Goal: Transaction & Acquisition: Purchase product/service

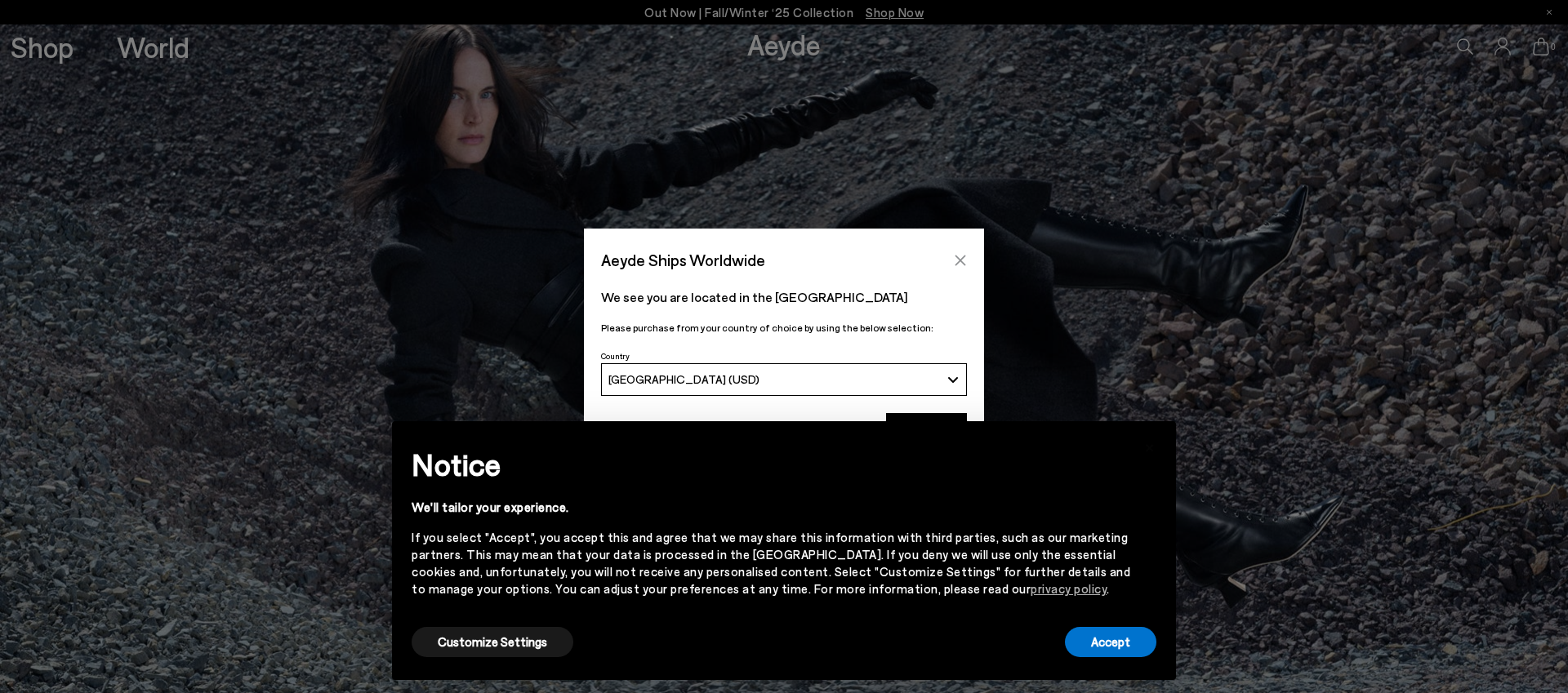
click at [960, 260] on icon "Close" at bounding box center [961, 260] width 10 height 10
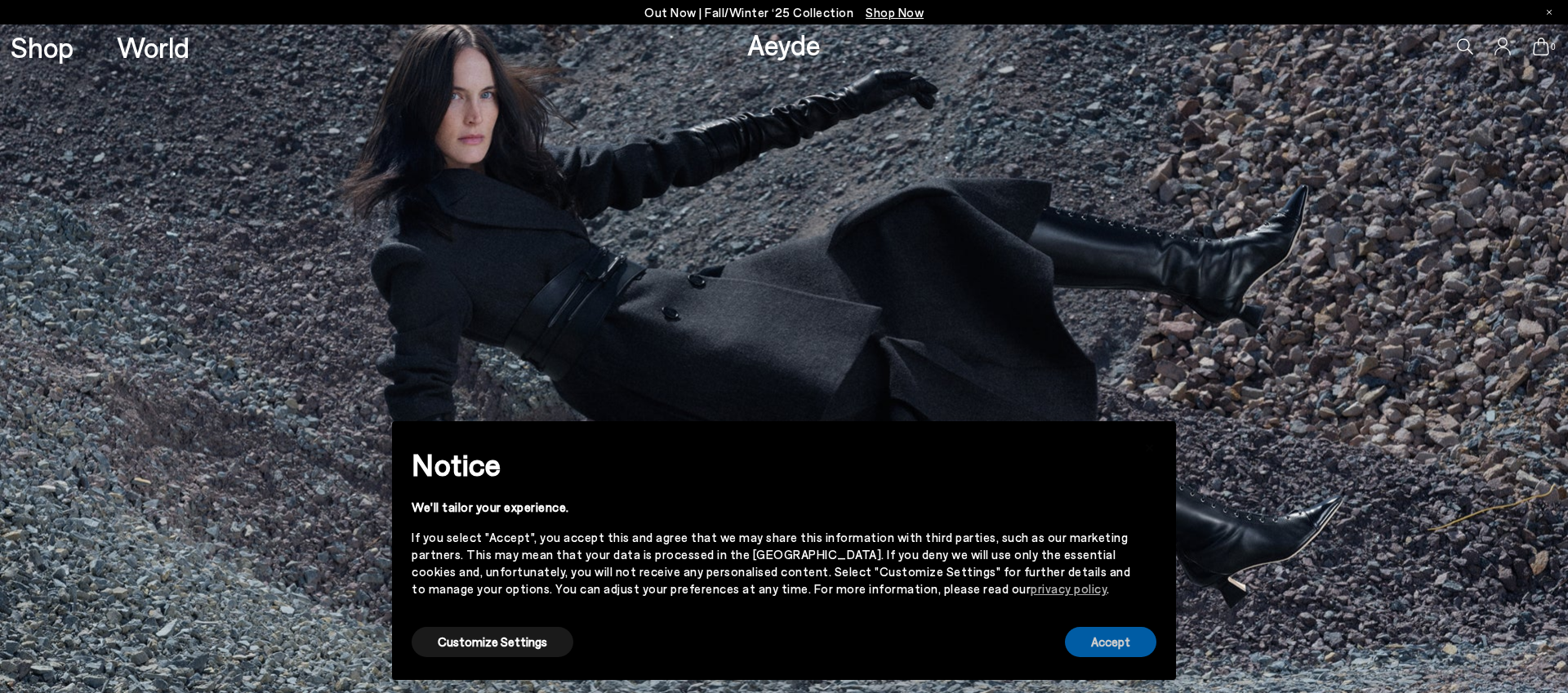
drag, startPoint x: 1108, startPoint y: 653, endPoint x: 1099, endPoint y: 645, distance: 12.0
click at [1108, 653] on button "Accept" at bounding box center [1111, 641] width 92 height 31
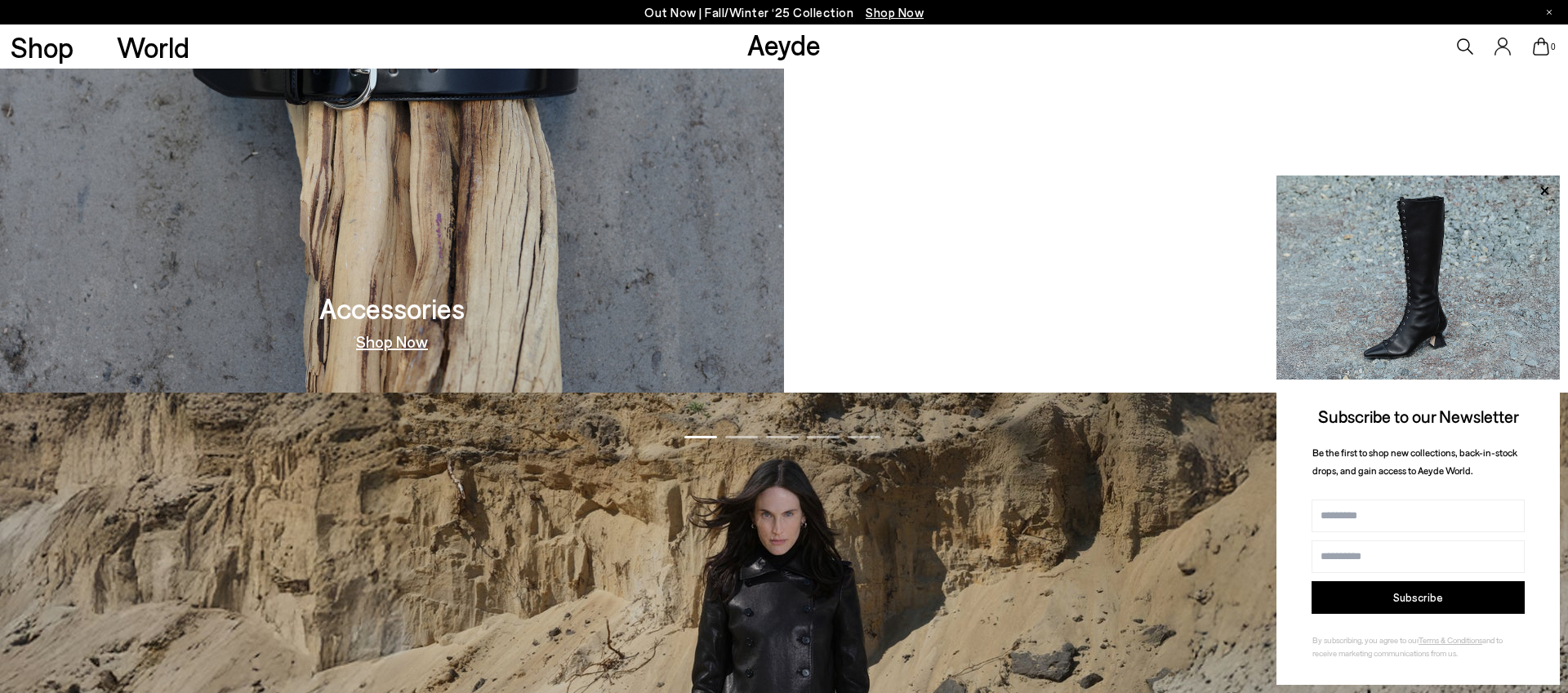
scroll to position [2050, 0]
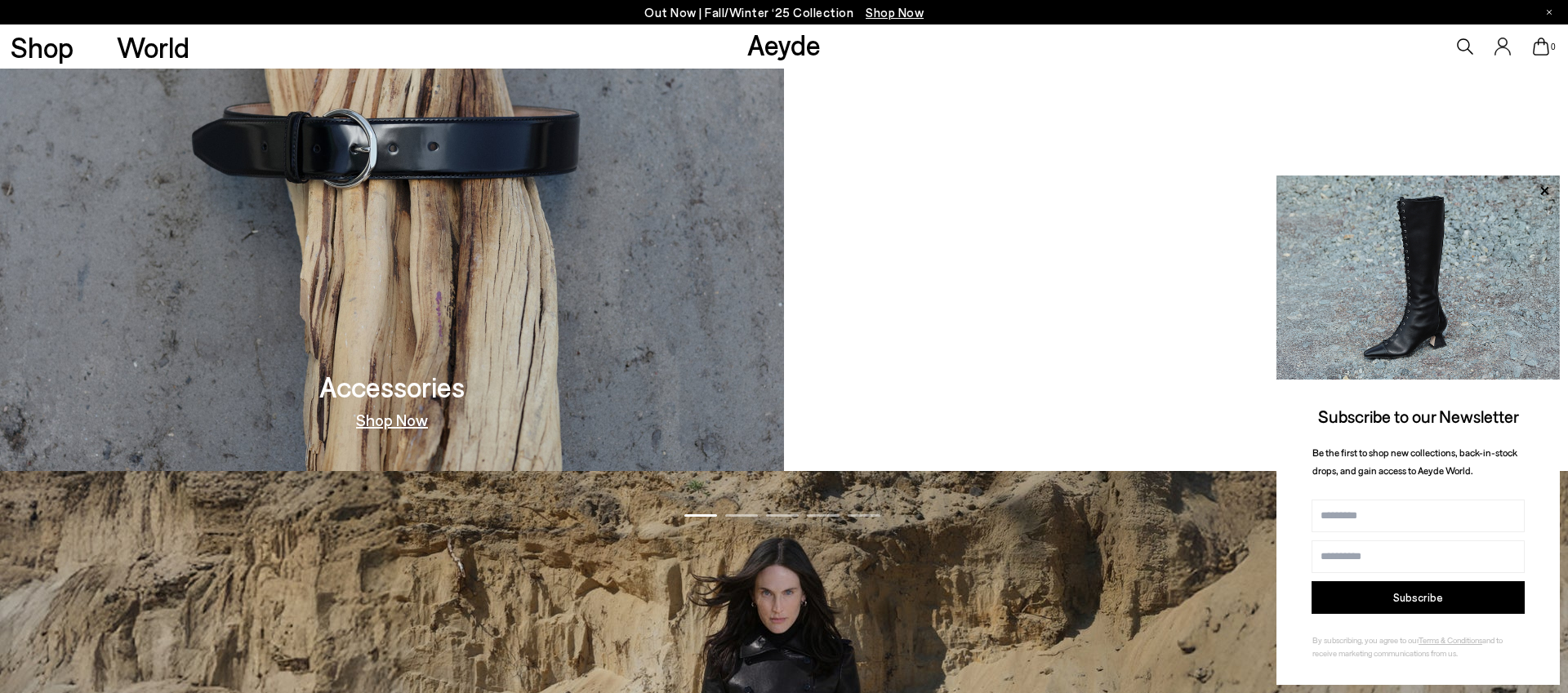
click at [1163, 421] on link "Shop Now" at bounding box center [1176, 419] width 72 height 17
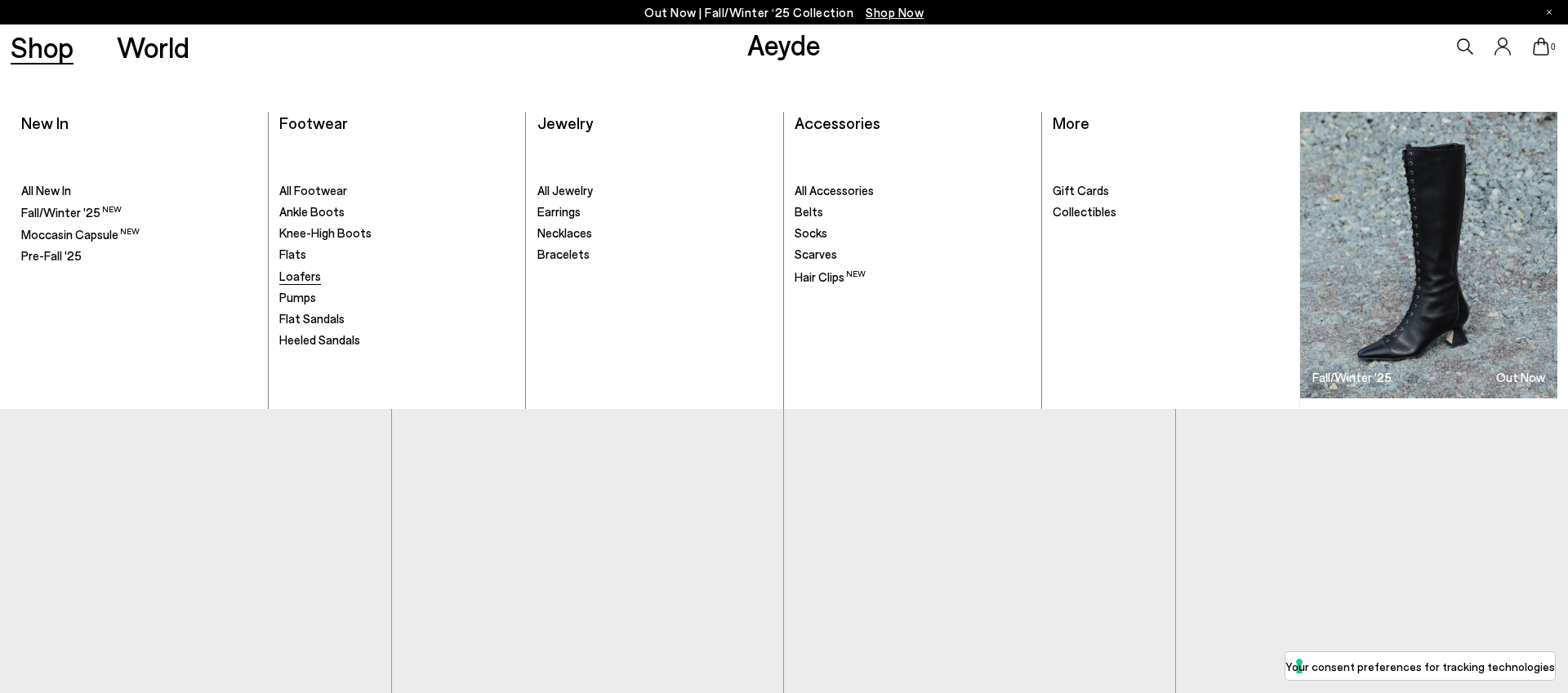
click at [303, 211] on span "Ankle Boots" at bounding box center [311, 211] width 66 height 15
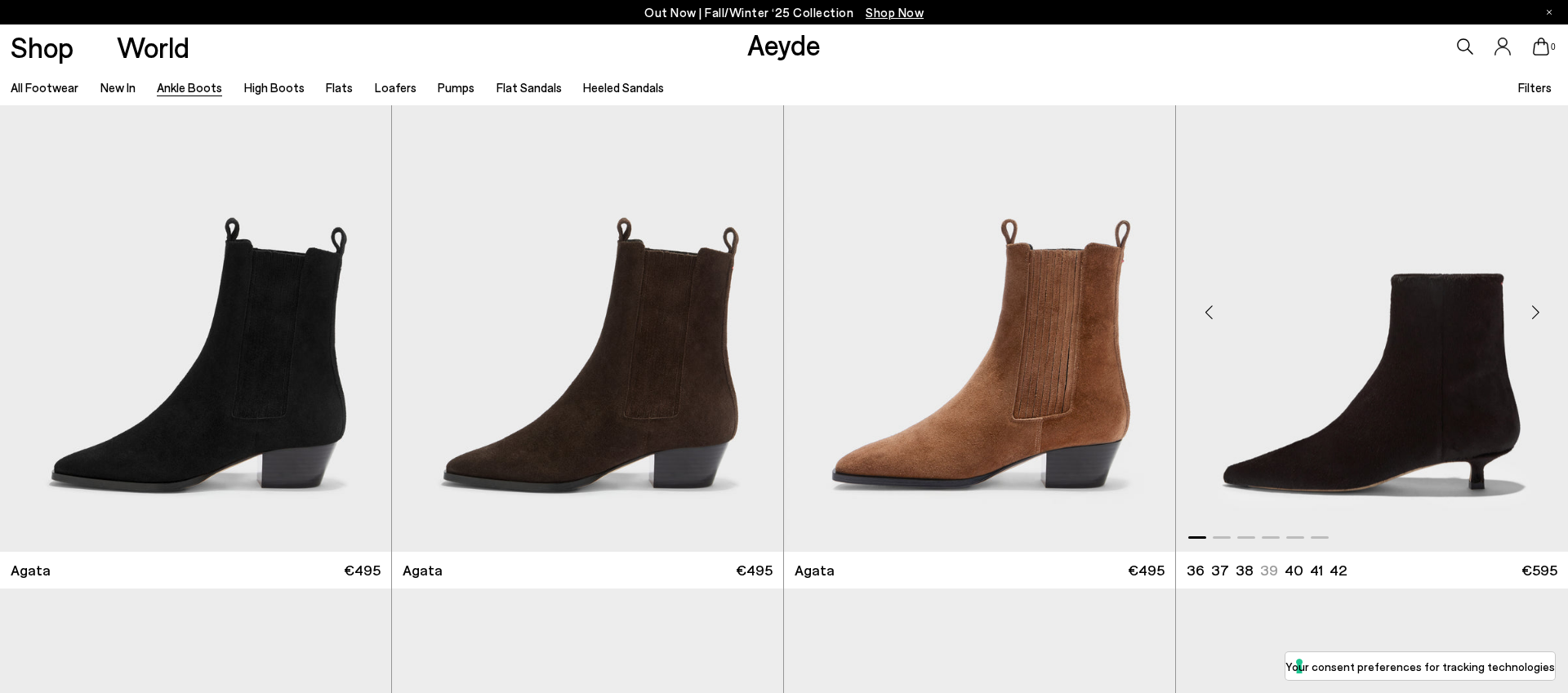
scroll to position [1127, 0]
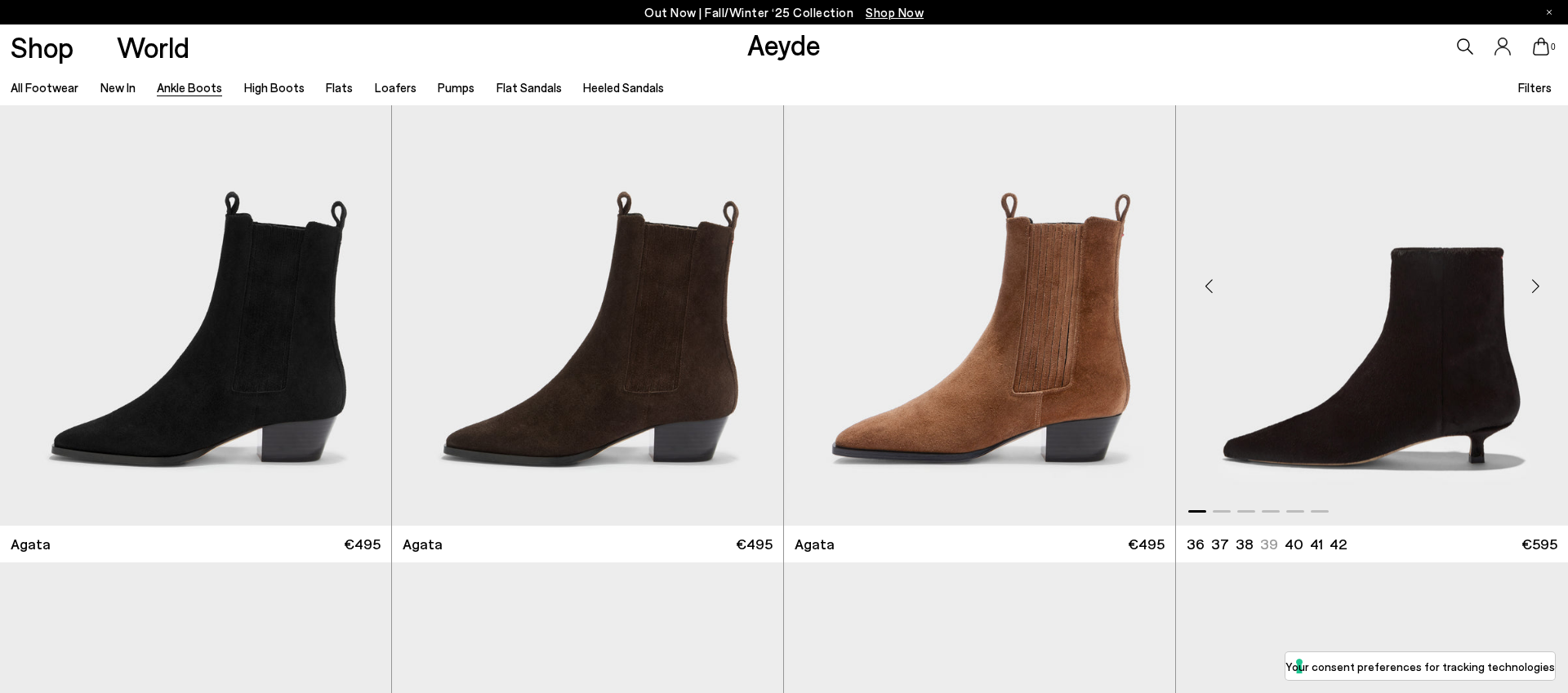
click at [1359, 426] on img "1 / 6" at bounding box center [1372, 280] width 392 height 491
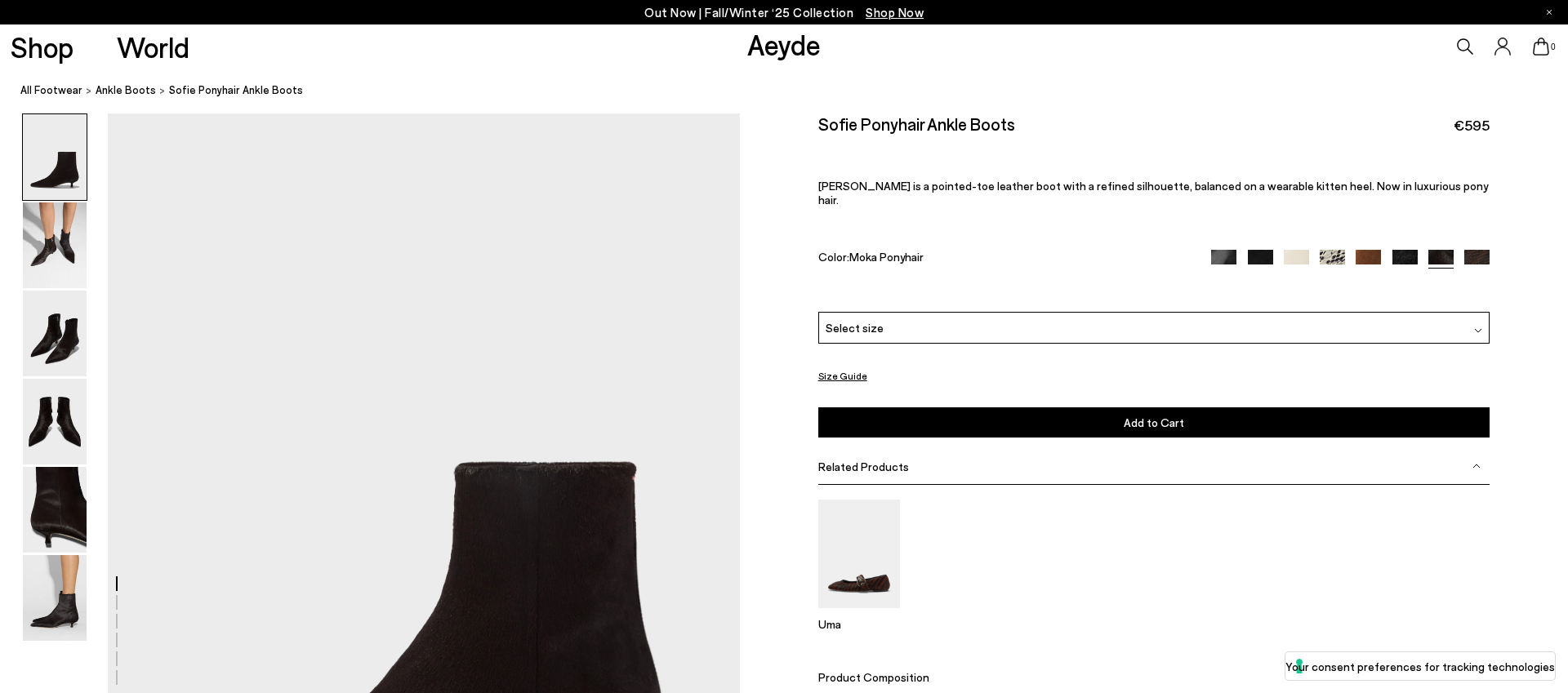
scroll to position [242, 0]
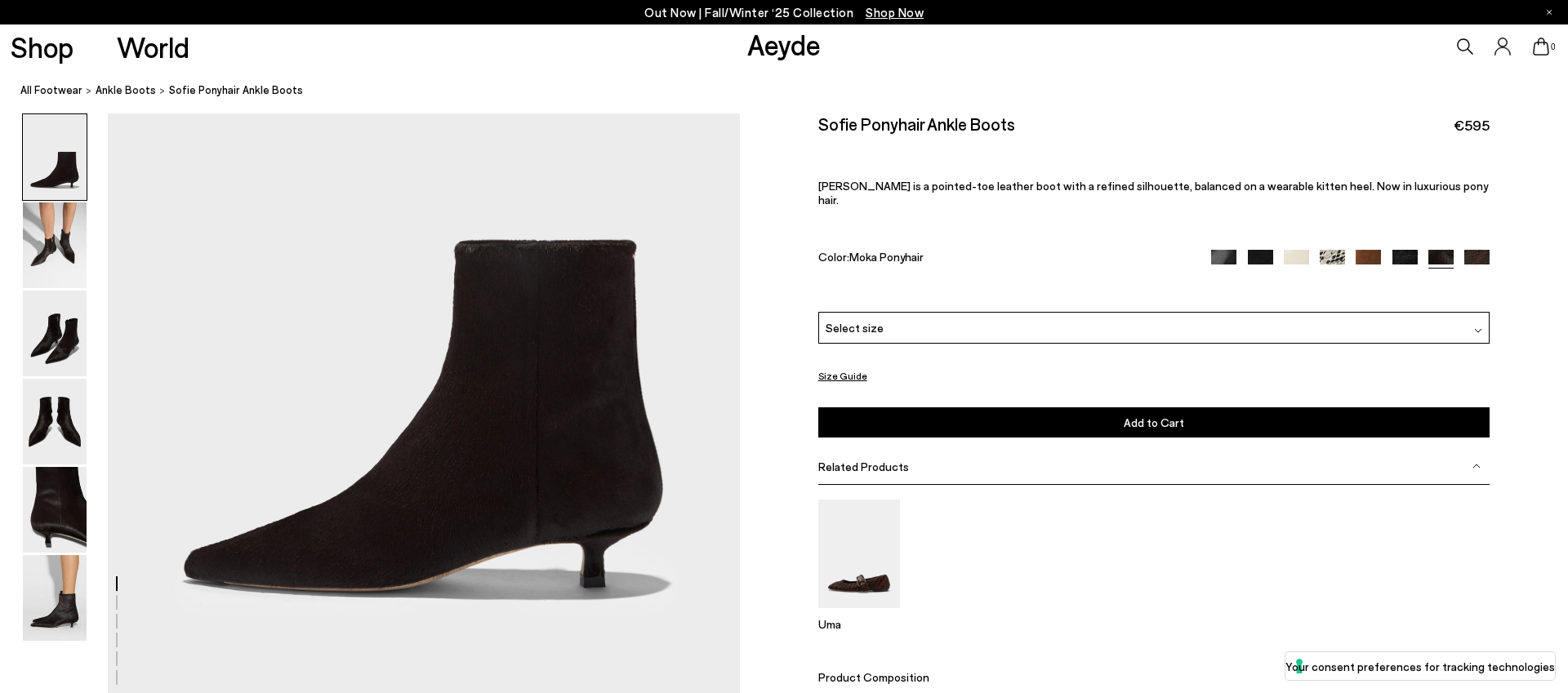
click at [1258, 250] on img at bounding box center [1260, 262] width 25 height 25
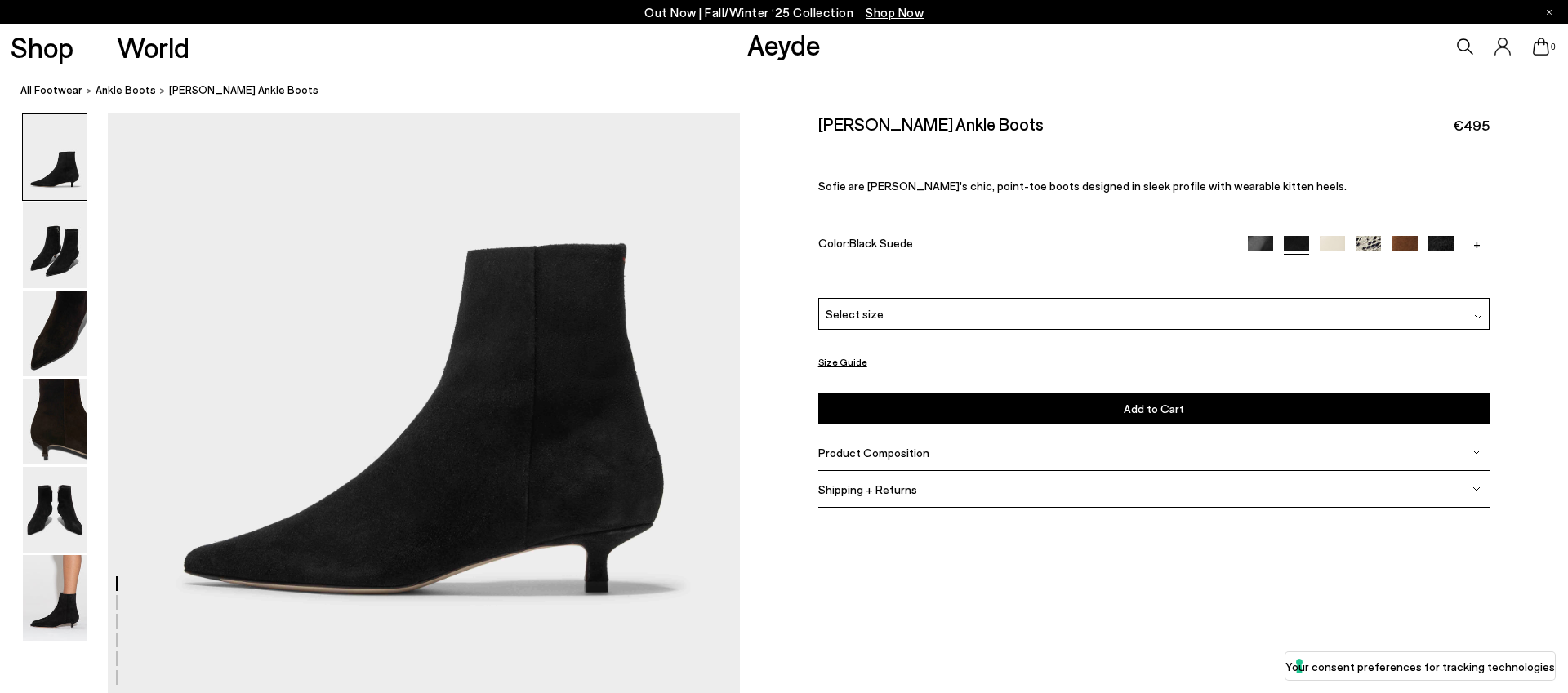
scroll to position [237, 0]
click at [1265, 320] on div "Select size" at bounding box center [1154, 314] width 672 height 31
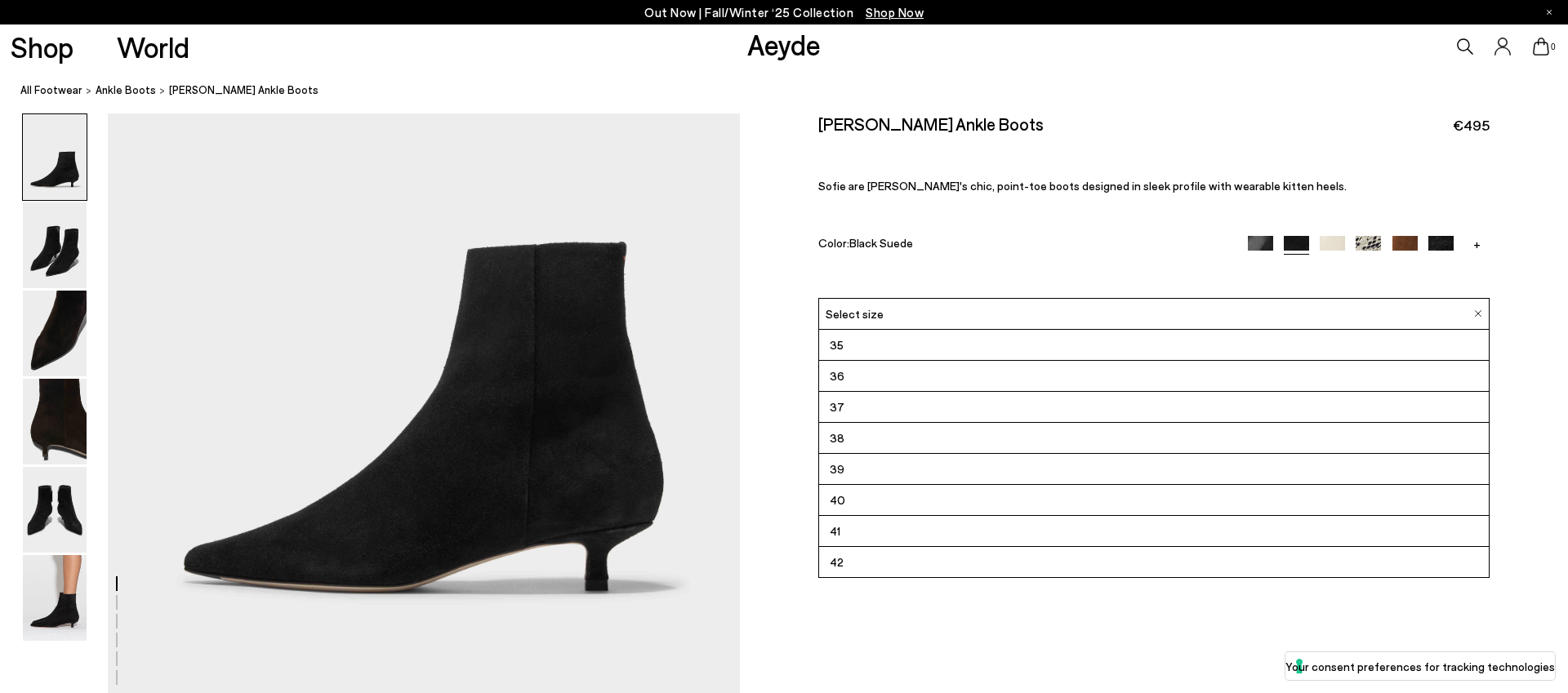
click at [1146, 262] on div "[PERSON_NAME] Ankle Boots €495 Sofie are [PERSON_NAME]'s chic, point-toe boots …" at bounding box center [1154, 205] width 672 height 184
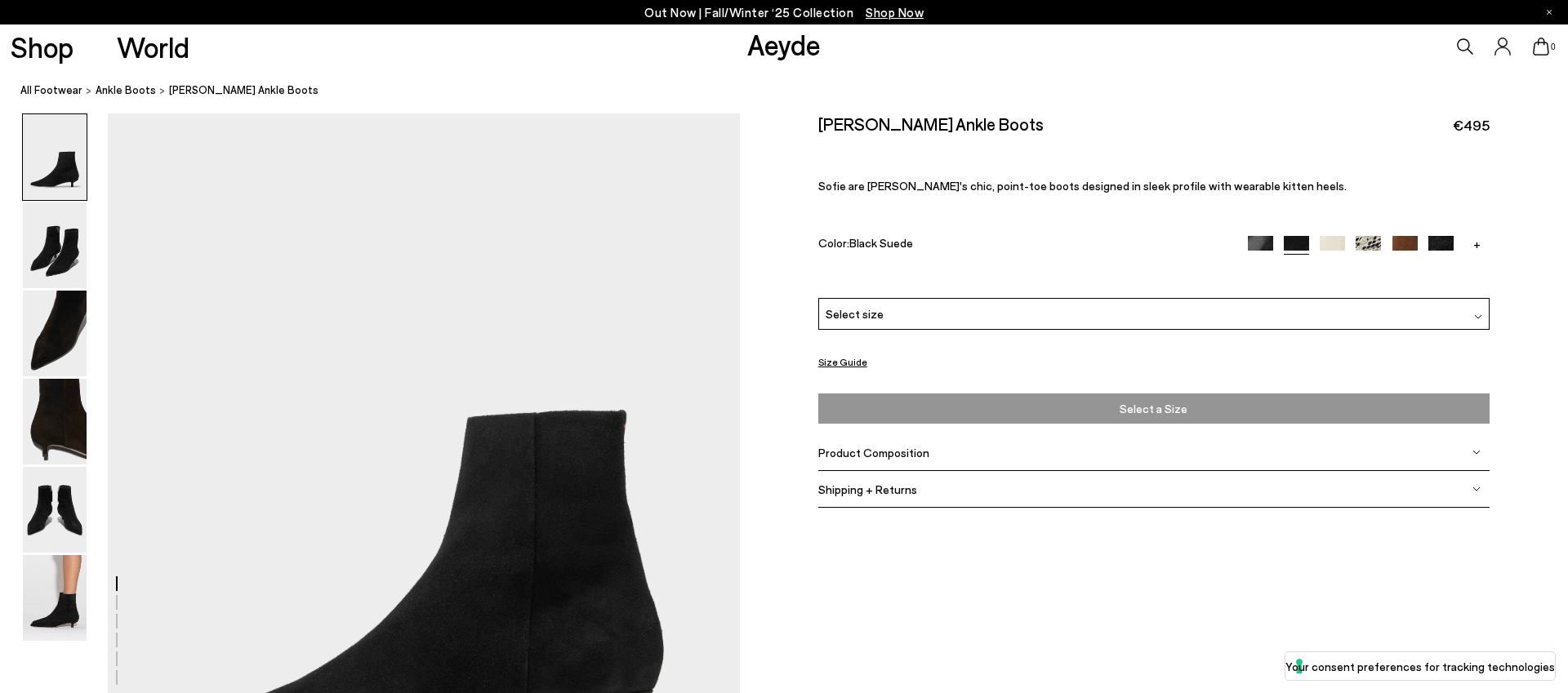
scroll to position [0, 0]
